Goal: Task Accomplishment & Management: Complete application form

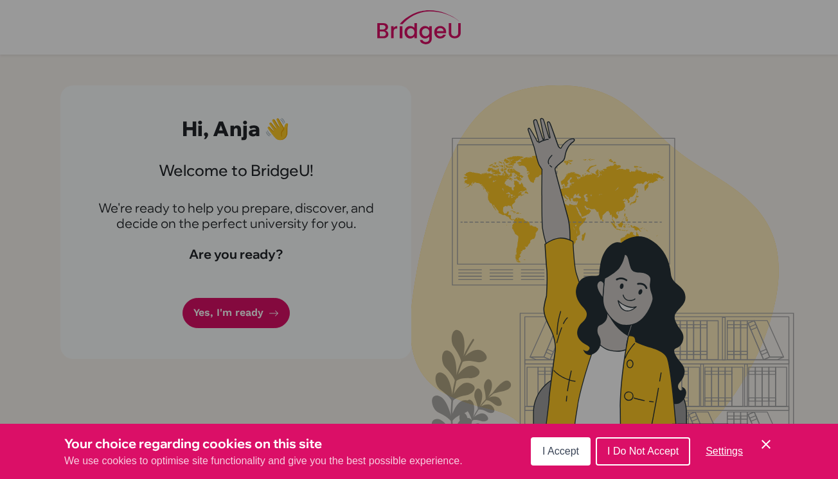
click at [584, 453] on button "I Accept" at bounding box center [561, 452] width 60 height 28
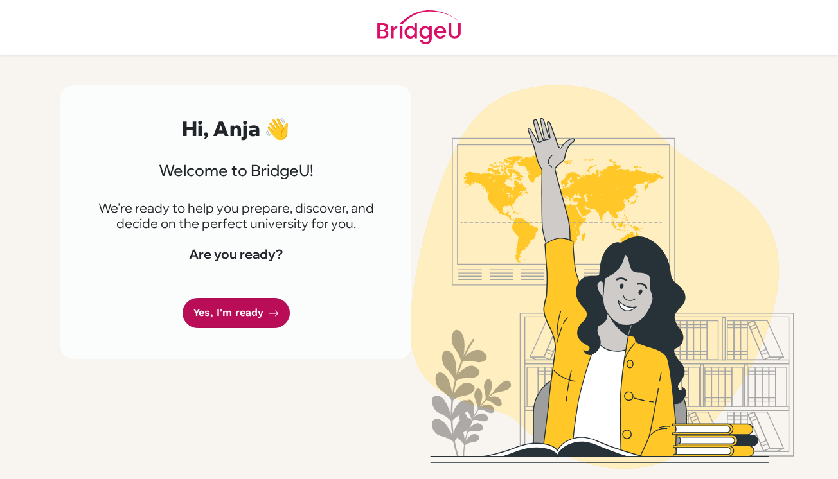
click at [251, 314] on link "Yes, I'm ready" at bounding box center [236, 313] width 107 height 30
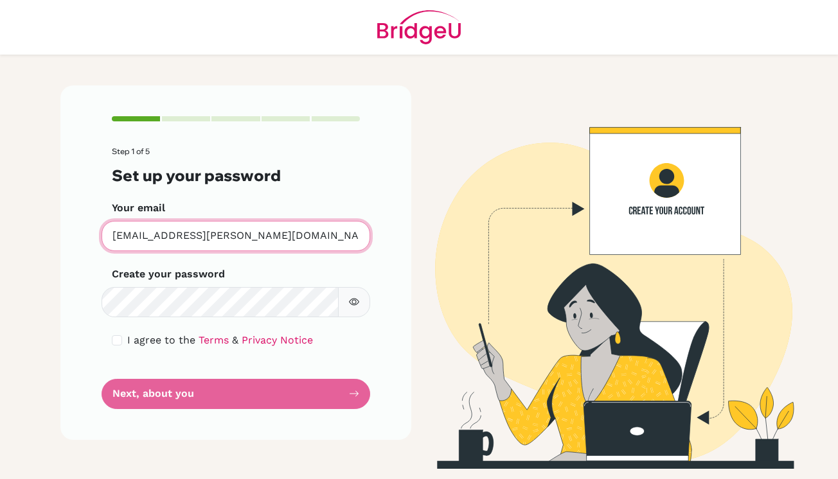
click at [247, 239] on input "[EMAIL_ADDRESS][PERSON_NAME][DOMAIN_NAME]" at bounding box center [236, 236] width 269 height 30
drag, startPoint x: 247, startPoint y: 239, endPoint x: 48, endPoint y: 230, distance: 198.8
click at [48, 230] on main "Step 1 of 5 Set up your password Your email [EMAIL_ADDRESS][PERSON_NAME][DOMAIN…" at bounding box center [419, 239] width 838 height 479
type input "[EMAIL_ADDRESS][DOMAIN_NAME]"
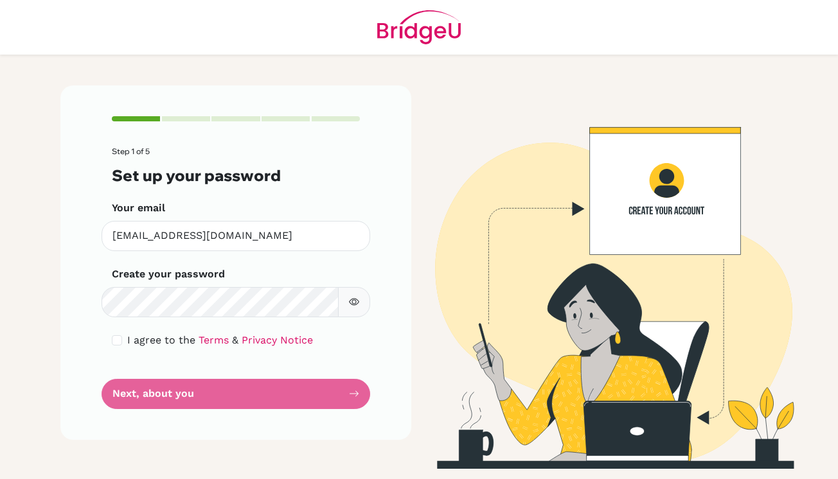
click at [153, 337] on span "I agree to the" at bounding box center [161, 340] width 68 height 12
click at [149, 338] on span "I agree to the" at bounding box center [161, 340] width 68 height 12
click at [121, 337] on div "I agree to the Terms & Privacy Notice" at bounding box center [236, 340] width 248 height 15
click at [116, 343] on input "checkbox" at bounding box center [117, 340] width 10 height 10
checkbox input "true"
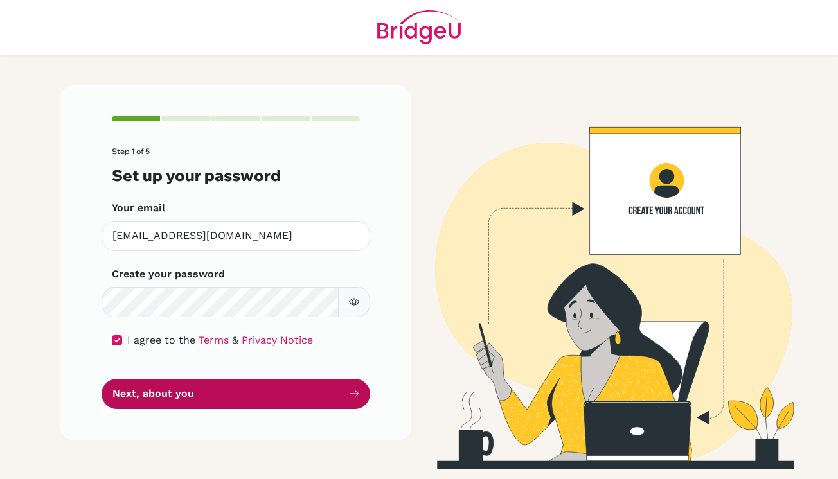
click at [141, 397] on button "Next, about you" at bounding box center [236, 394] width 269 height 30
